Goal: Navigation & Orientation: Find specific page/section

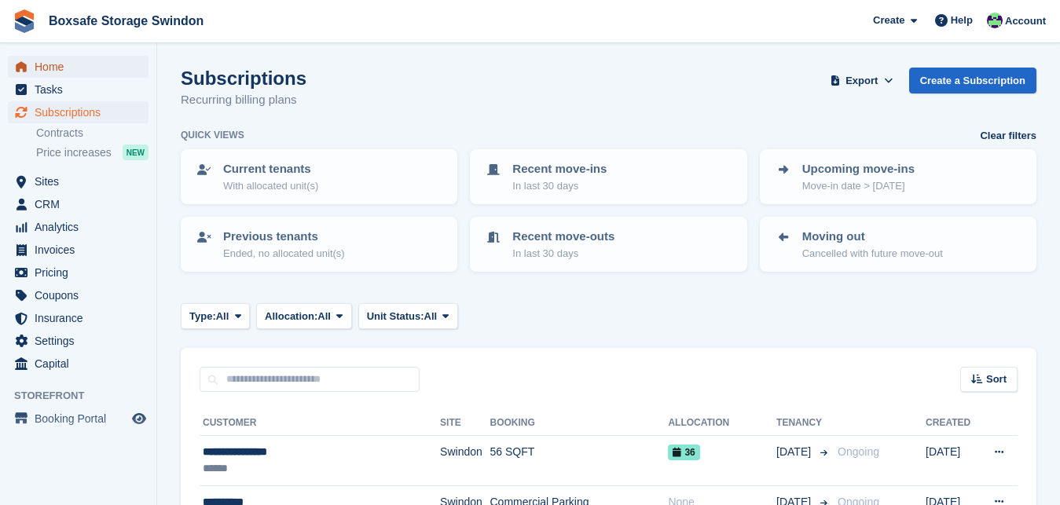
click at [61, 67] on span "Home" at bounding box center [82, 67] width 94 height 22
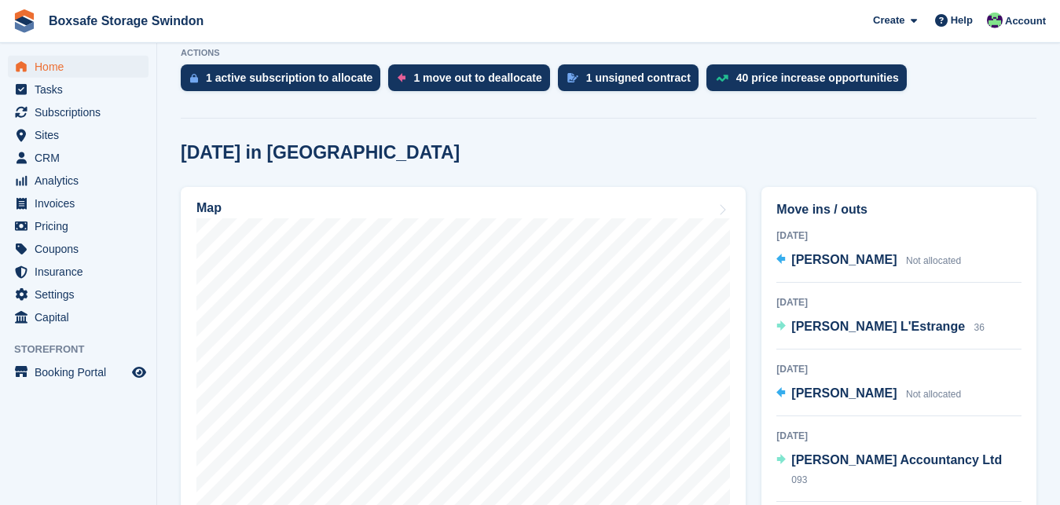
scroll to position [339, 0]
